Goal: Transaction & Acquisition: Purchase product/service

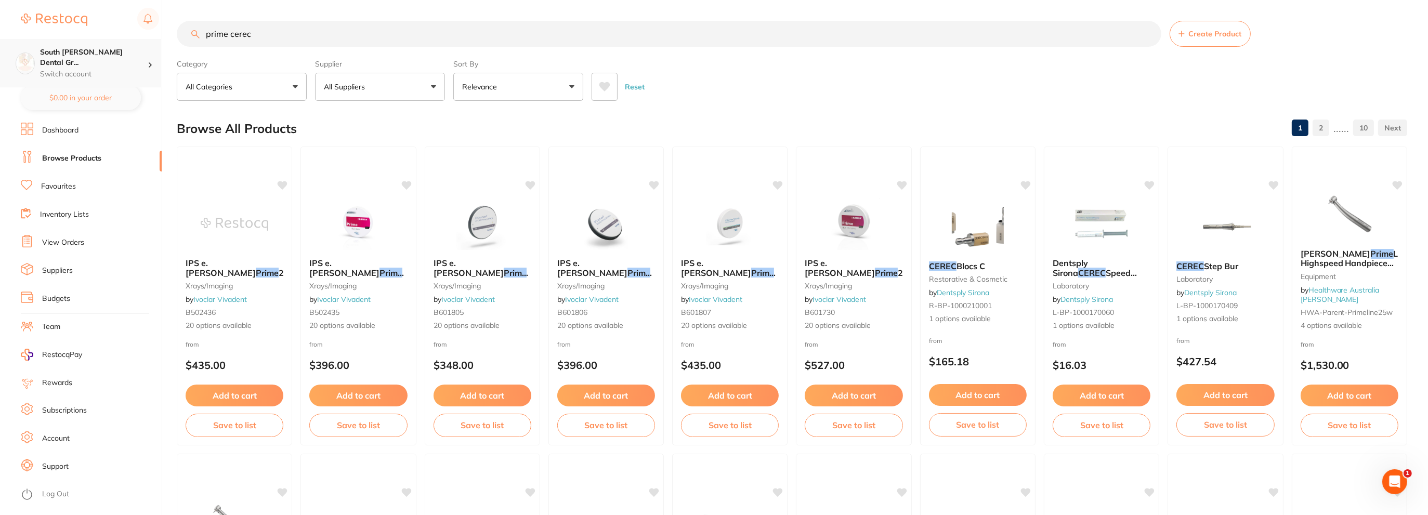
drag, startPoint x: 184, startPoint y: 34, endPoint x: 0, endPoint y: 40, distance: 184.1
click at [0, 41] on div "$0.00 South [PERSON_NAME] Dental Gr... Switch account South [PERSON_NAME] Denta…" at bounding box center [714, 257] width 1428 height 515
paste input "758439"
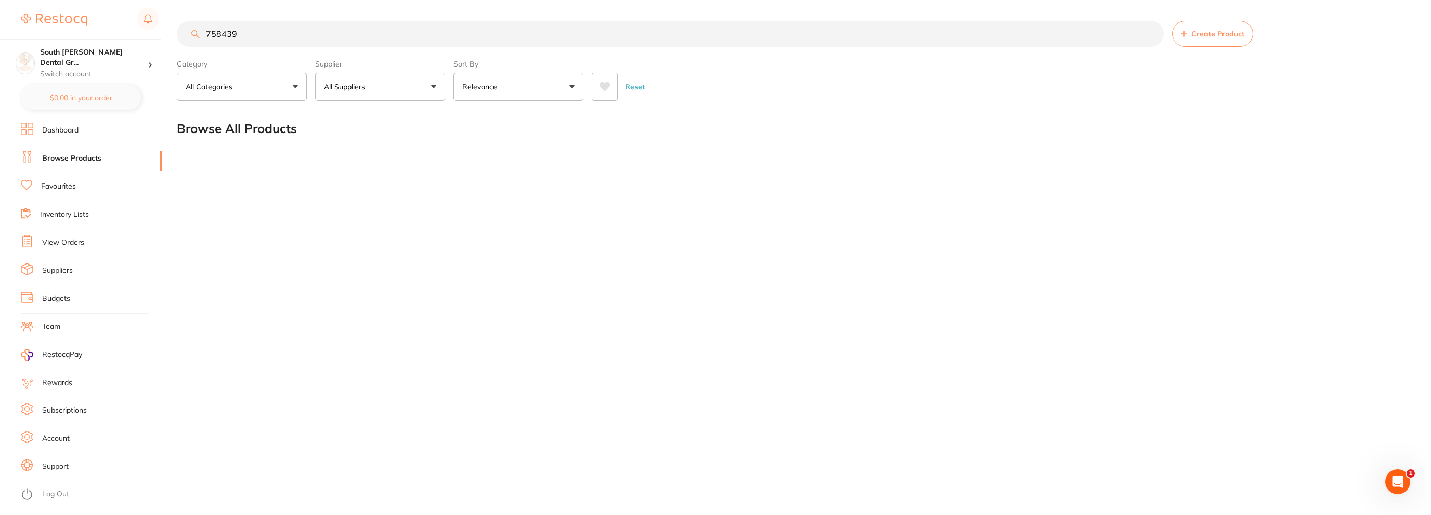
click at [410, 215] on div "758439 Create Product Category All Categories All Categories No categories foun…" at bounding box center [804, 257] width 1254 height 515
drag, startPoint x: 274, startPoint y: 33, endPoint x: 0, endPoint y: -17, distance: 278.5
click at [0, 0] on html "$0.00 South [PERSON_NAME] Dental Gr... Switch account South [PERSON_NAME] Denta…" at bounding box center [715, 257] width 1431 height 515
paste input "IPS e.[PERSON_NAME] CEREC / inLab Prime"
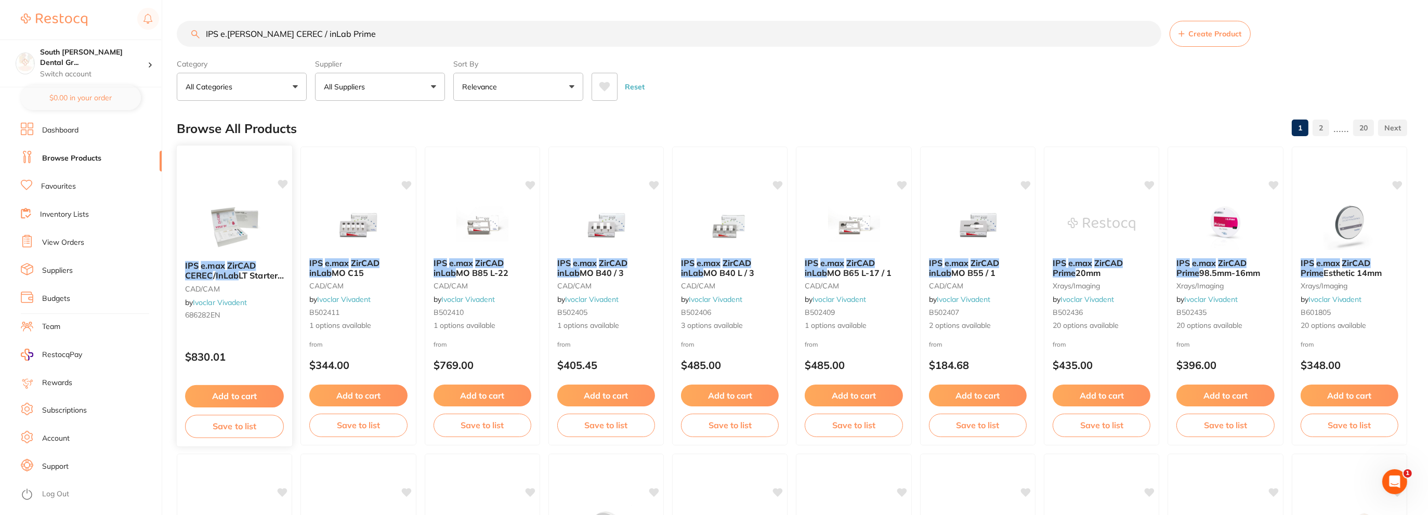
click at [243, 224] on img at bounding box center [234, 226] width 68 height 53
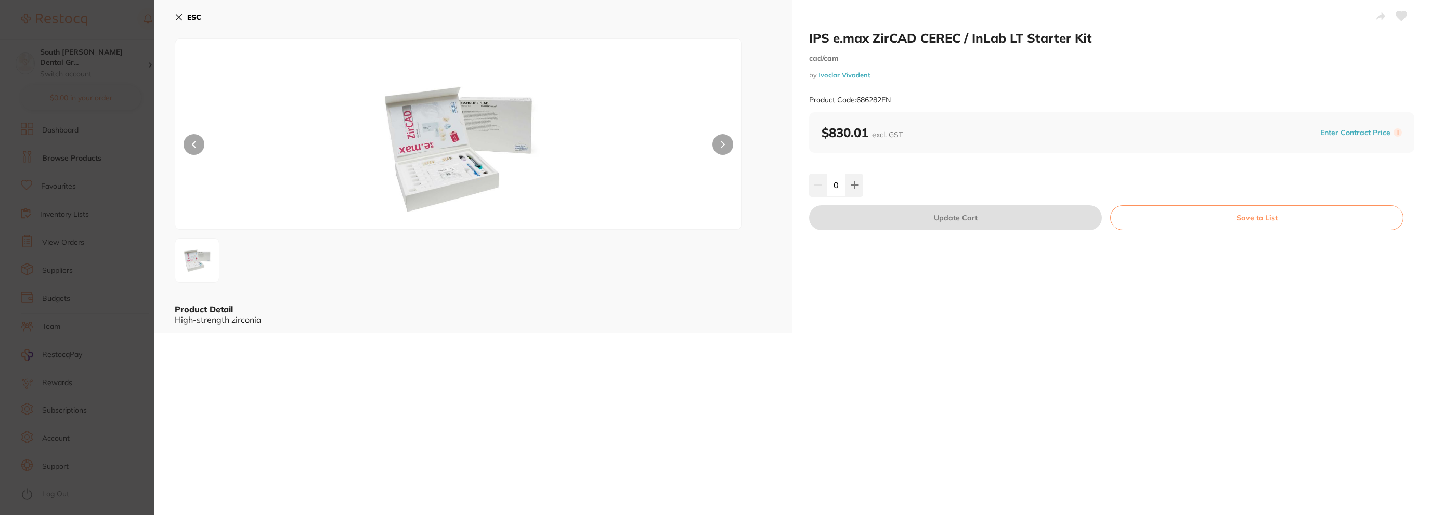
click at [719, 146] on button at bounding box center [722, 144] width 21 height 21
click at [719, 145] on button at bounding box center [722, 144] width 21 height 21
click at [177, 15] on icon at bounding box center [179, 18] width 6 height 6
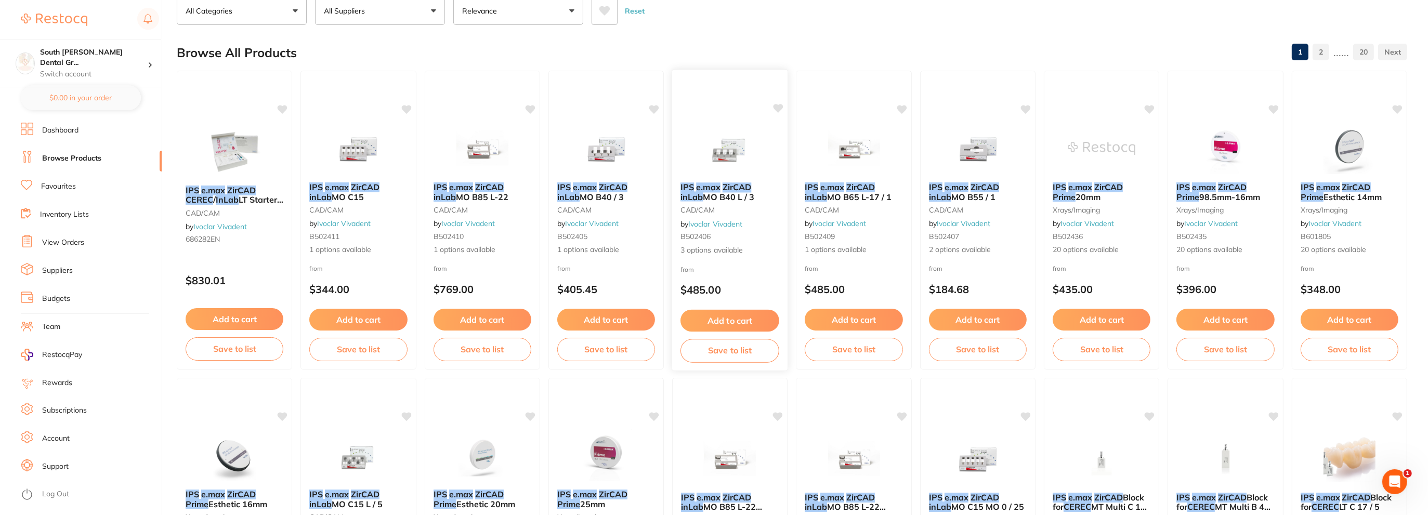
scroll to position [4, 0]
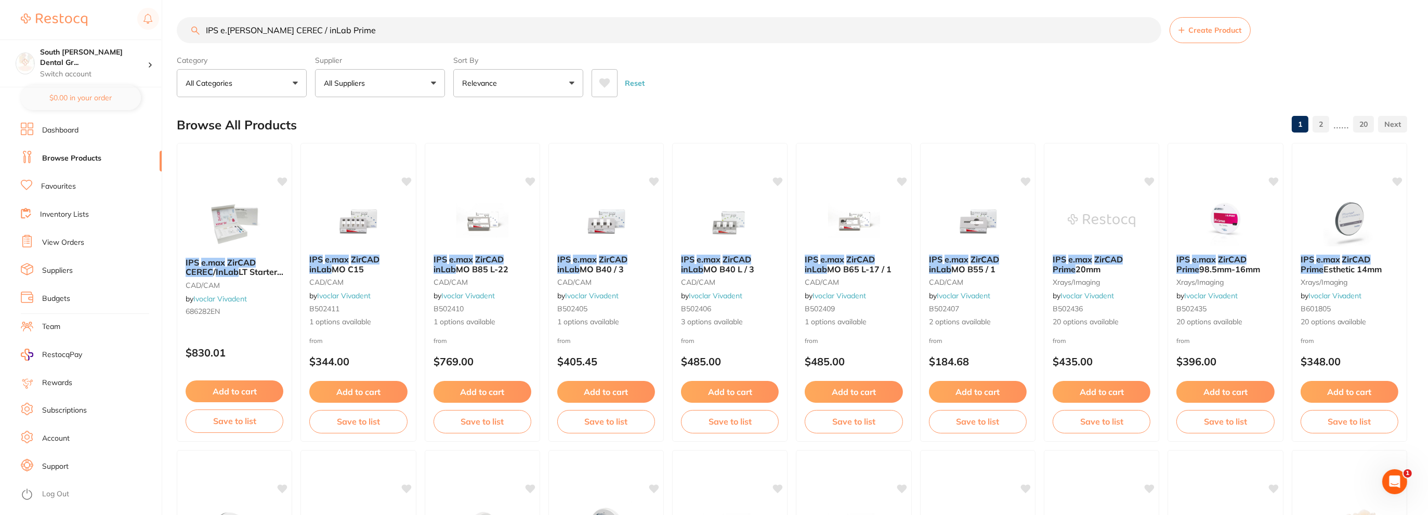
click at [316, 36] on input "IPS e.[PERSON_NAME] CEREC / inLab Prime" at bounding box center [669, 30] width 985 height 26
drag, startPoint x: 331, startPoint y: 33, endPoint x: 280, endPoint y: 28, distance: 51.7
click at [280, 28] on input "IPS e.[PERSON_NAME] CEREC / inLab Prime" at bounding box center [669, 30] width 985 height 26
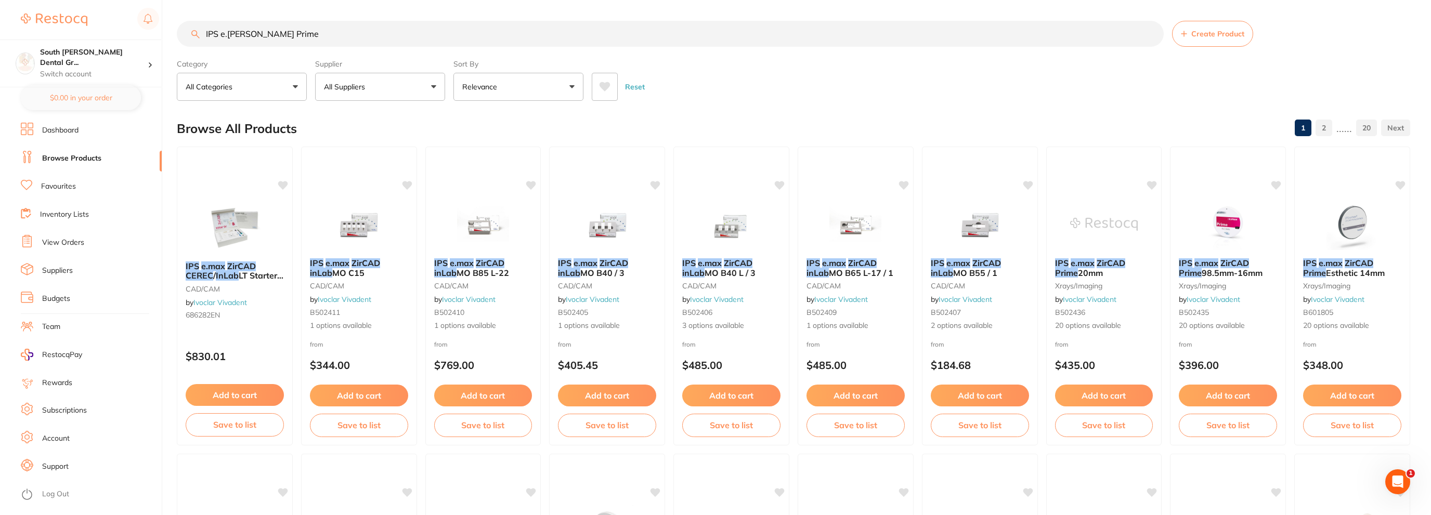
type input "IPS e.[PERSON_NAME] Prime"
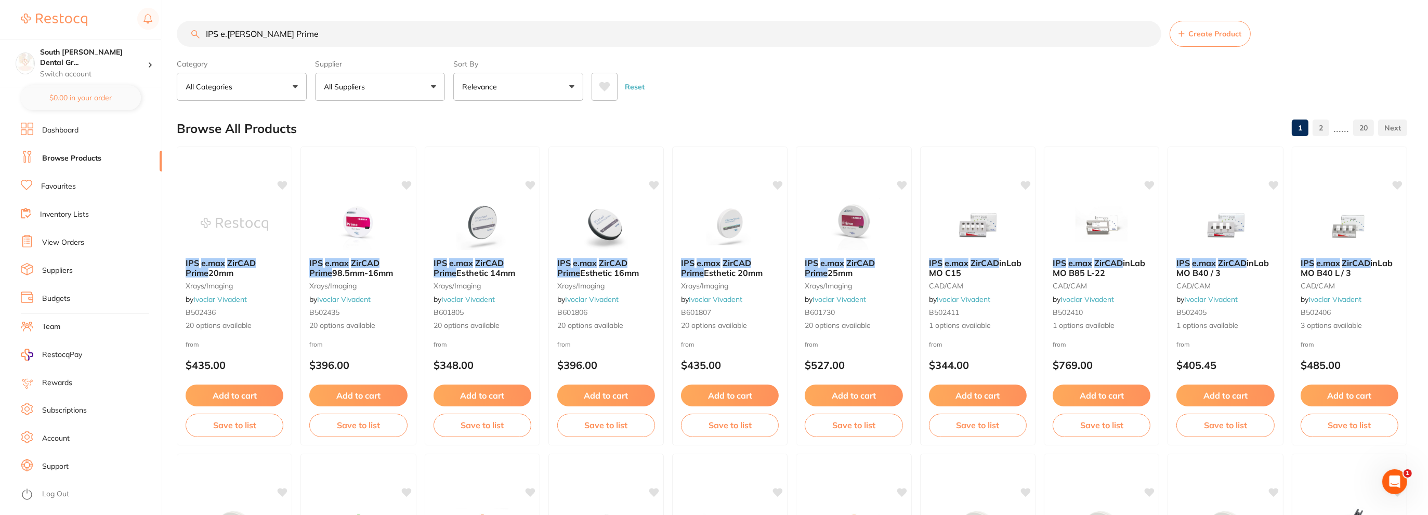
click at [970, 236] on img at bounding box center [978, 224] width 68 height 52
